Goal: Information Seeking & Learning: Find specific fact

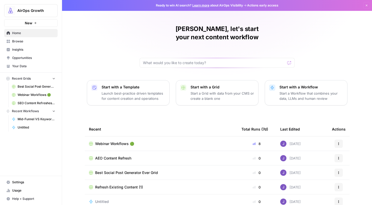
click at [23, 50] on span "Insights" at bounding box center [33, 49] width 43 height 5
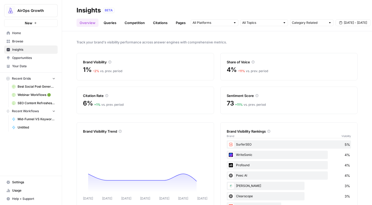
click at [23, 57] on span "Opportunities" at bounding box center [33, 58] width 43 height 5
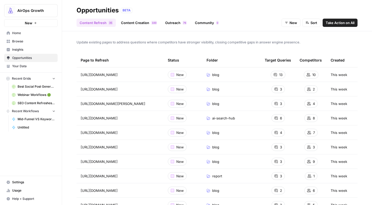
click at [24, 52] on span "Insights" at bounding box center [33, 49] width 43 height 5
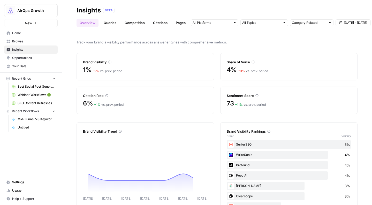
click at [110, 23] on link "Queries" at bounding box center [110, 23] width 19 height 8
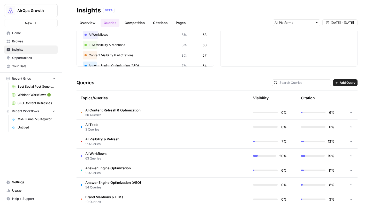
scroll to position [62, 0]
click at [303, 84] on input "text" at bounding box center [305, 82] width 50 height 5
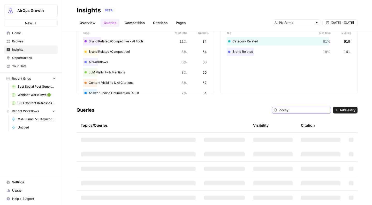
scroll to position [28, 0]
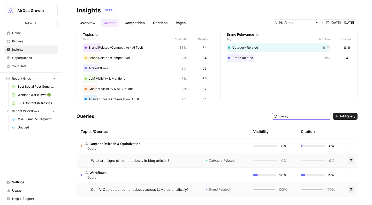
click at [308, 116] on input "decay" at bounding box center [305, 116] width 50 height 5
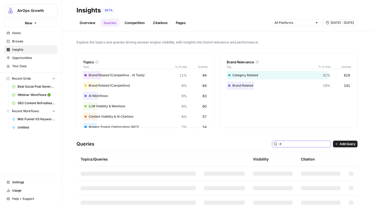
type input "d"
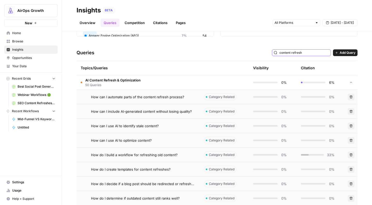
scroll to position [92, 0]
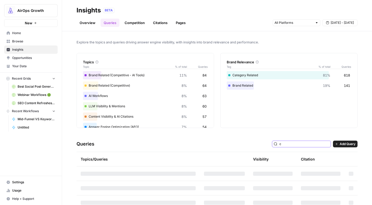
type input "c"
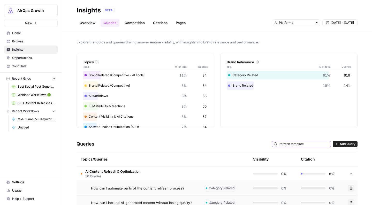
type input "refresh template"
